Goal: Task Accomplishment & Management: Use online tool/utility

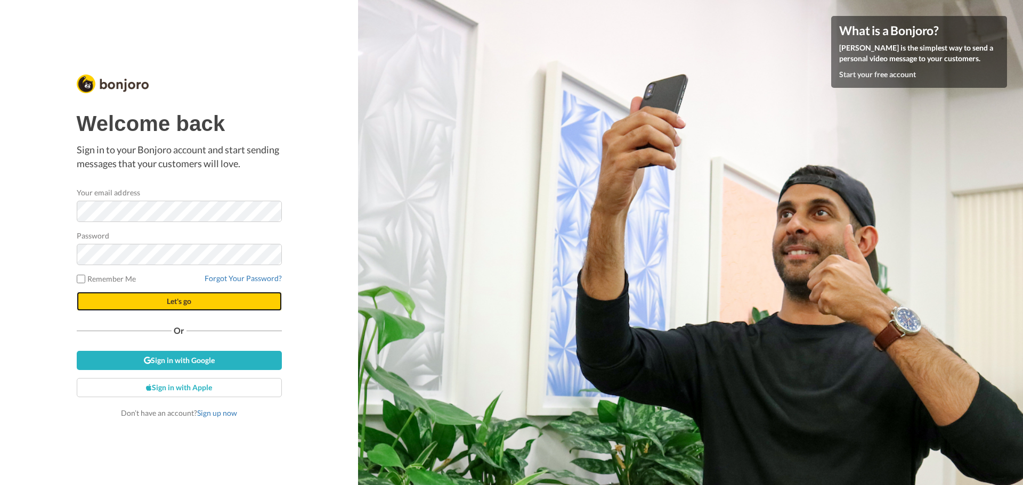
click at [182, 300] on span "Let's go" at bounding box center [179, 301] width 25 height 9
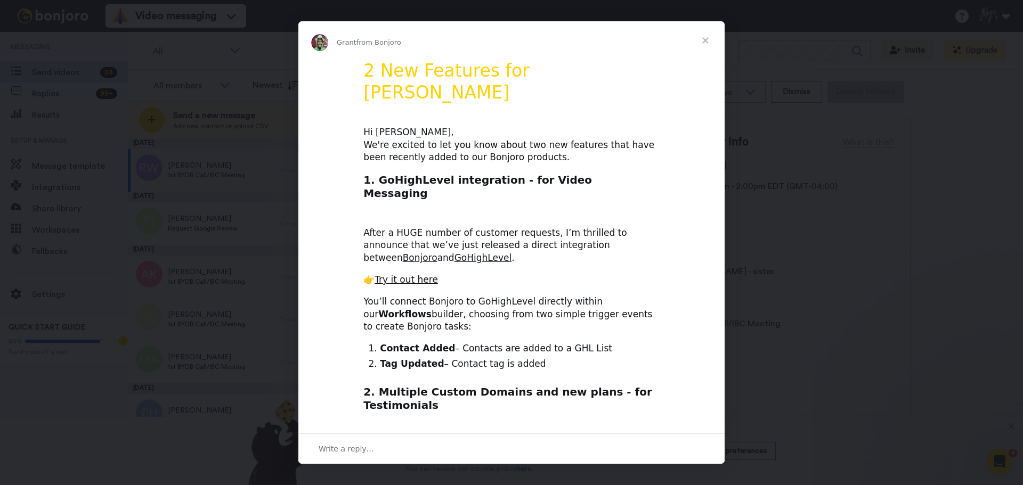
click at [215, 223] on div "Intercom messenger" at bounding box center [511, 242] width 1023 height 485
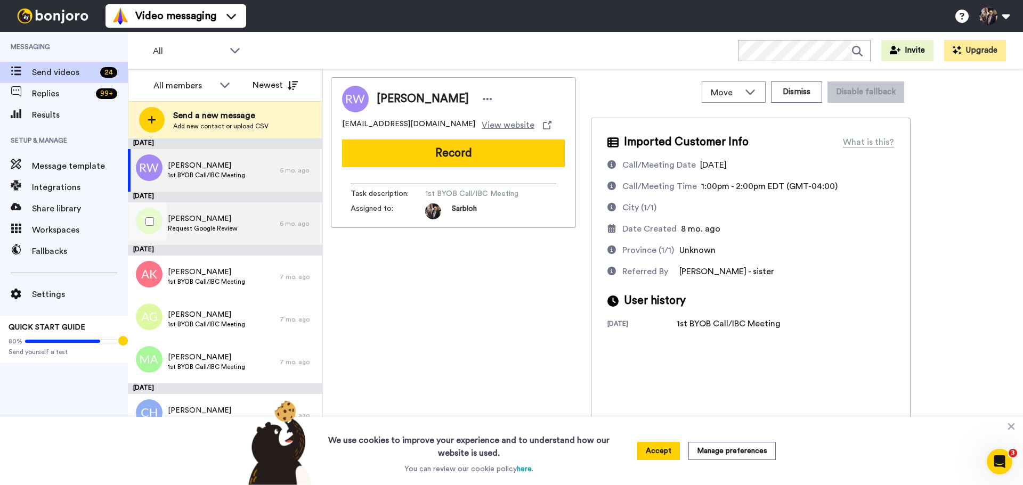
click at [216, 228] on span "Request Google Review" at bounding box center [203, 228] width 70 height 9
